Goal: Task Accomplishment & Management: Complete application form

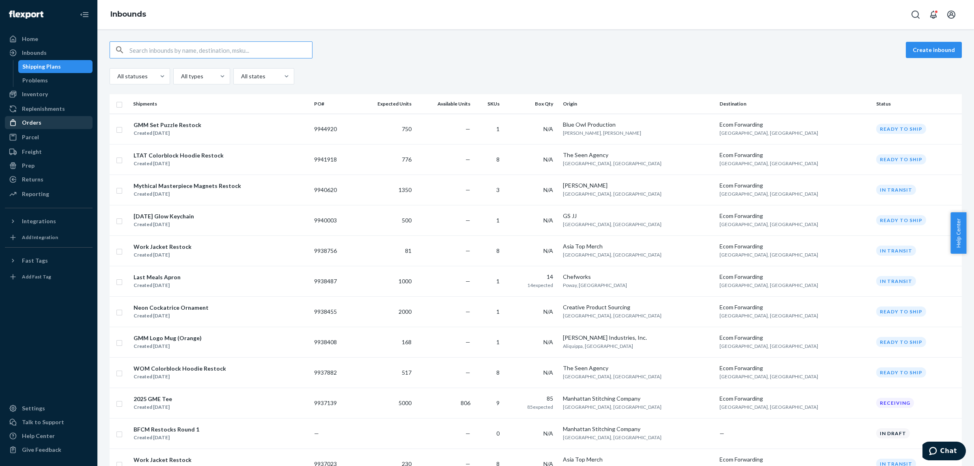
click at [34, 120] on div "Orders" at bounding box center [31, 122] width 19 height 8
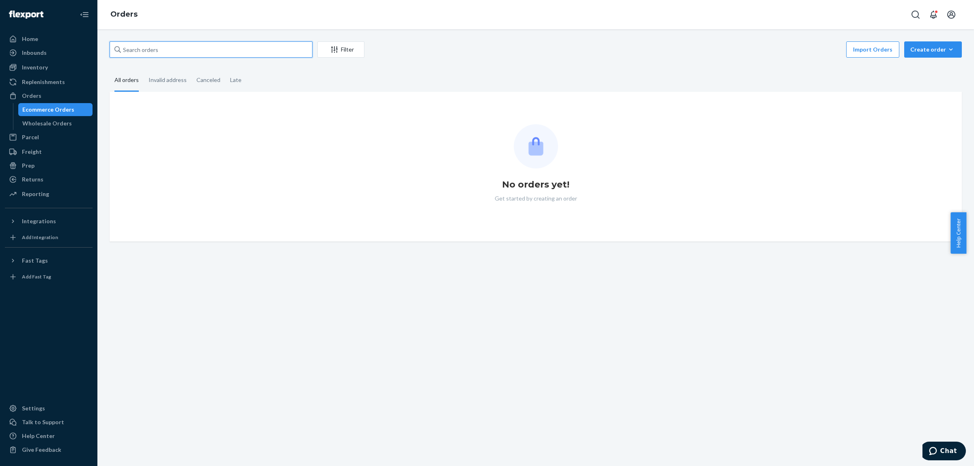
drag, startPoint x: 34, startPoint y: 120, endPoint x: 149, endPoint y: 52, distance: 133.9
click at [149, 52] on input "text" at bounding box center [211, 49] width 203 height 16
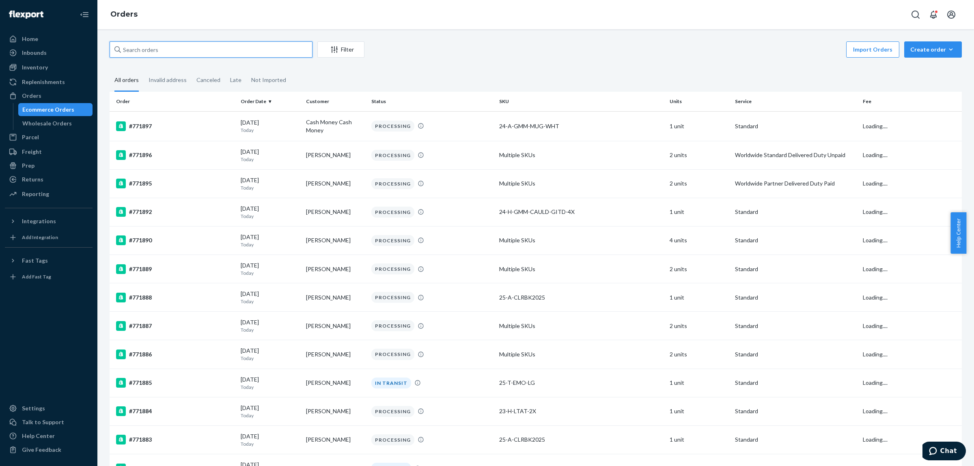
paste input "#768747"
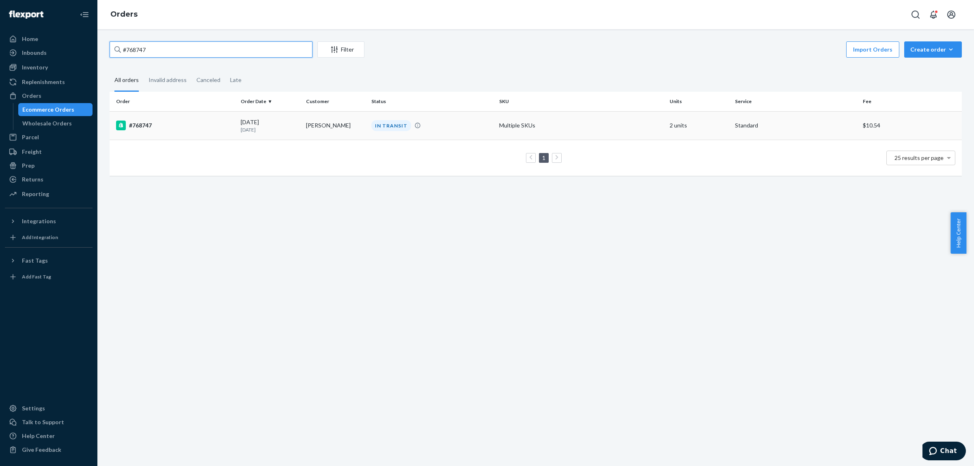
type input "#768747"
click at [234, 131] on td "#768747" at bounding box center [174, 125] width 128 height 28
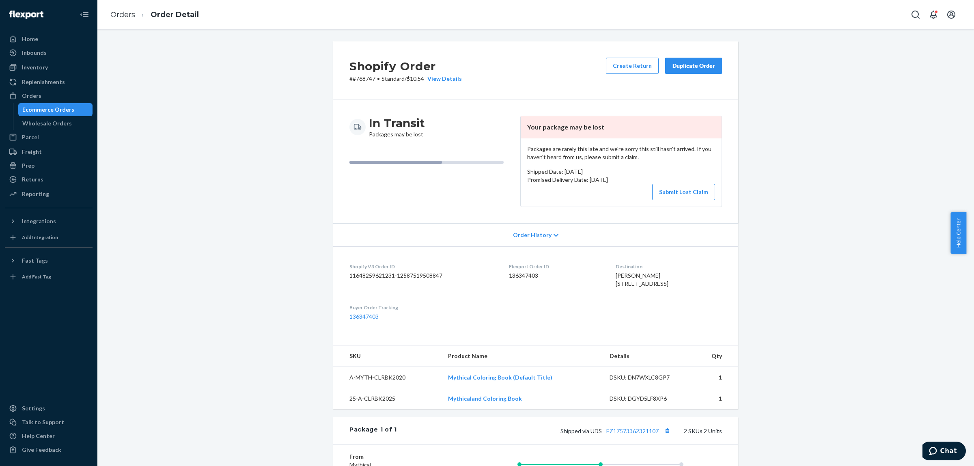
click at [675, 66] on div "Duplicate Order" at bounding box center [693, 66] width 43 height 8
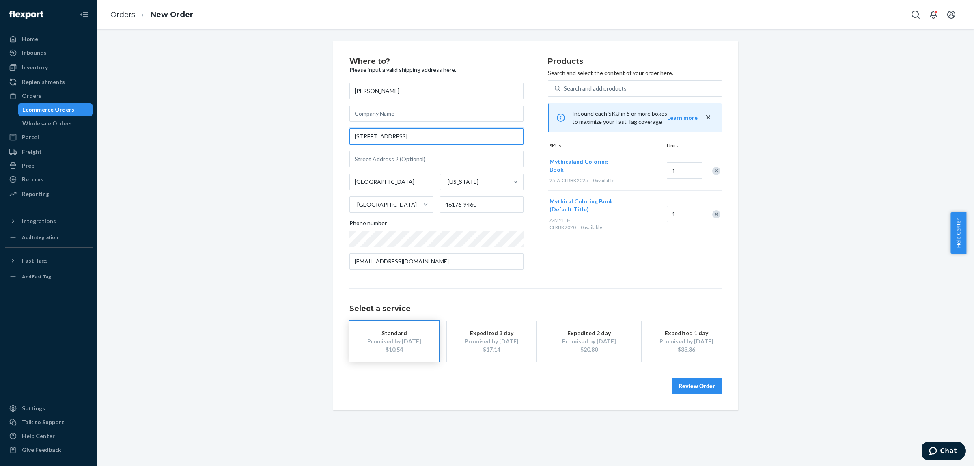
click at [428, 135] on input "[STREET_ADDRESS]" at bounding box center [436, 136] width 174 height 16
paste input "[STREET_ADDRESS][PERSON_NAME][US_STATE]"
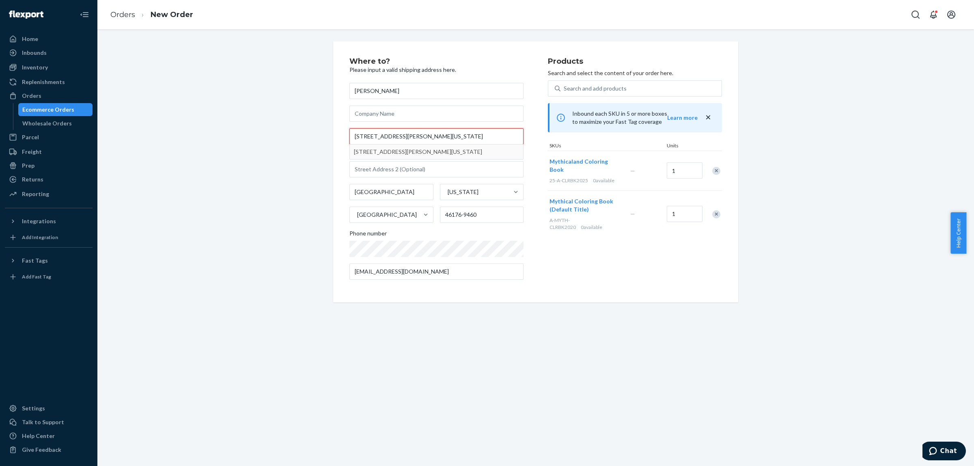
type input "[STREET_ADDRESS][PERSON_NAME][US_STATE]"
type input "46176"
type input "[STREET_ADDRESS][PERSON_NAME]"
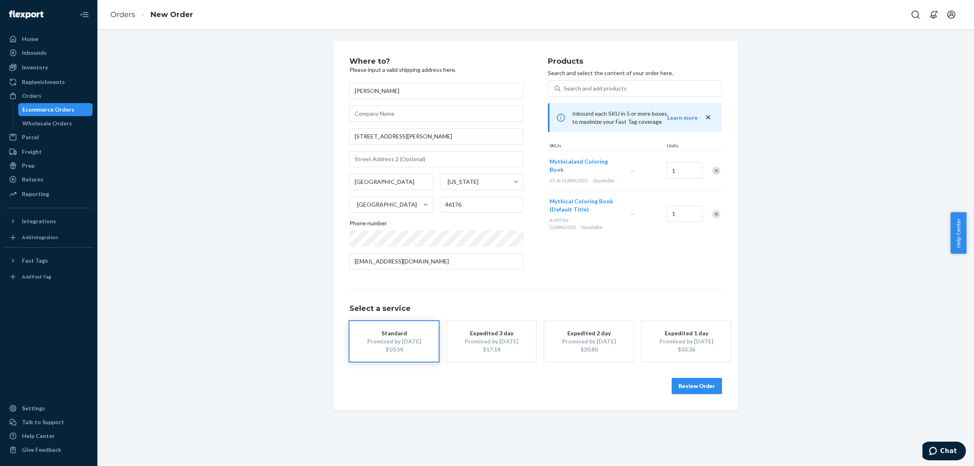
click at [687, 386] on button "Review Order" at bounding box center [697, 386] width 50 height 16
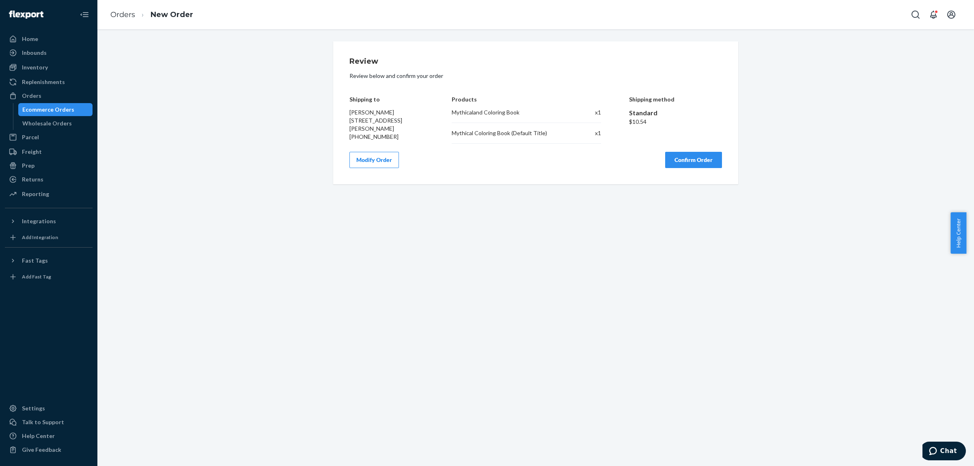
click at [690, 164] on button "Confirm Order" at bounding box center [693, 160] width 57 height 16
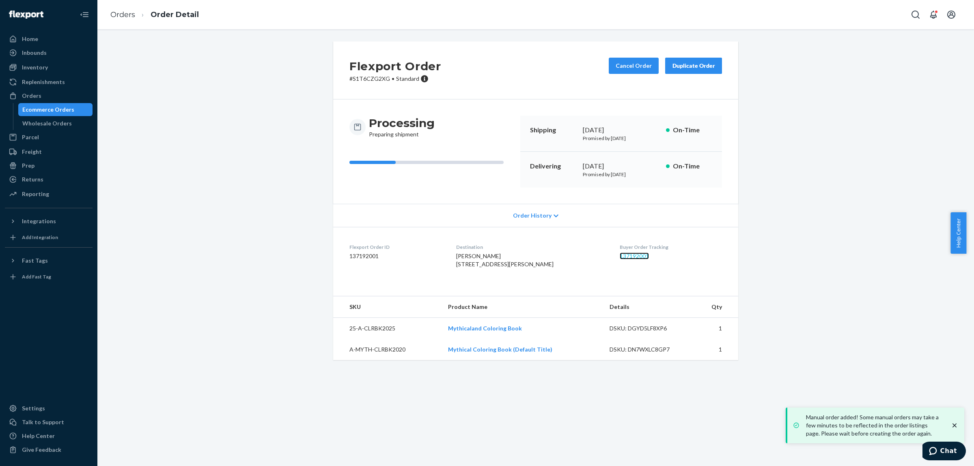
click at [620, 258] on link "137192001" at bounding box center [634, 255] width 29 height 7
